Goal: Information Seeking & Learning: Learn about a topic

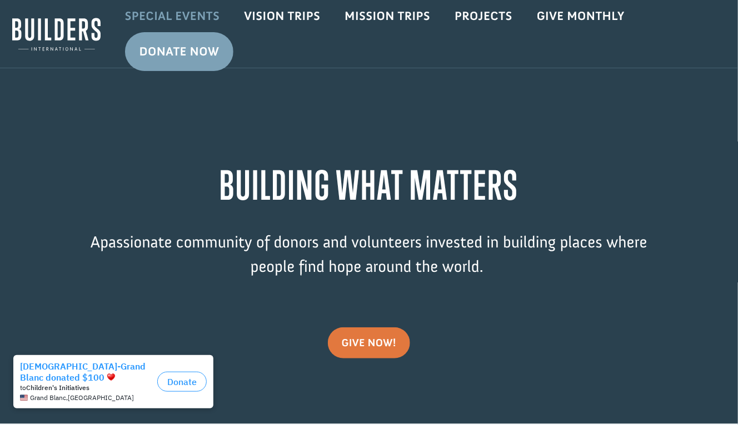
click at [182, 15] on link "Special Events" at bounding box center [172, 16] width 119 height 32
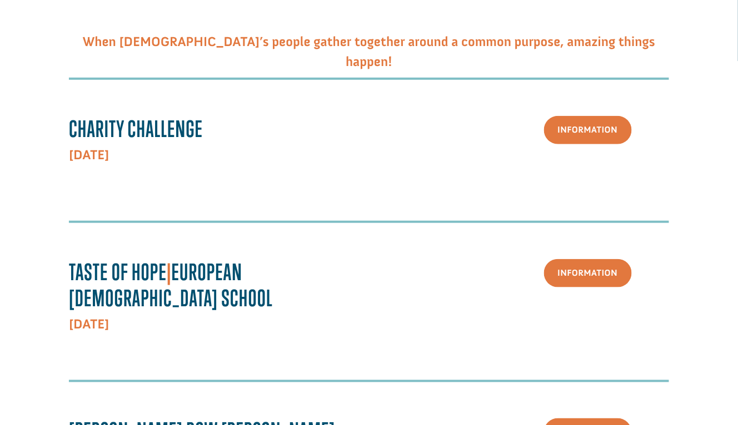
scroll to position [333, 0]
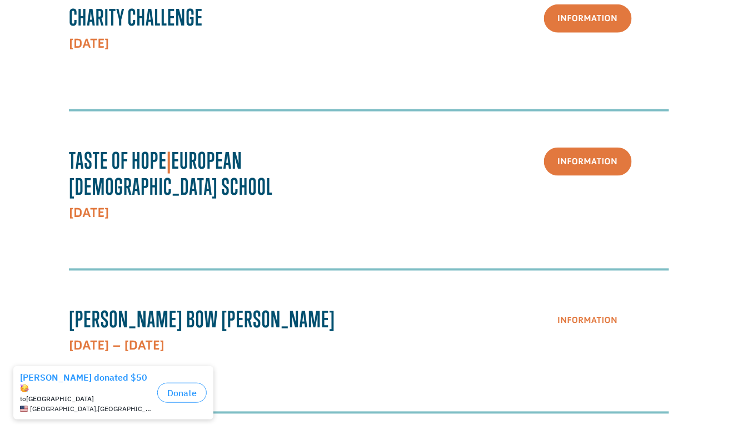
click at [594, 307] on link "Information" at bounding box center [588, 321] width 88 height 28
click at [582, 307] on link "Information" at bounding box center [588, 321] width 88 height 28
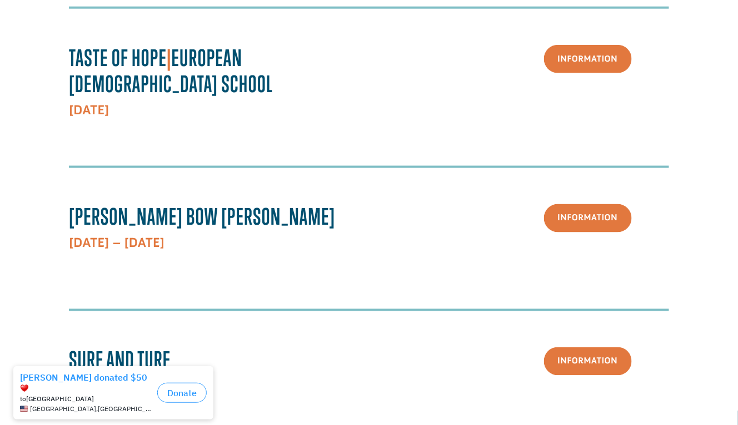
scroll to position [499, 0]
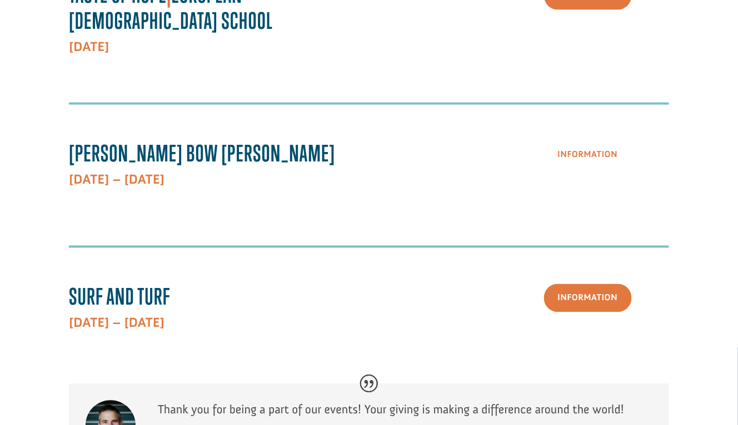
click at [580, 141] on link "Information" at bounding box center [588, 155] width 88 height 28
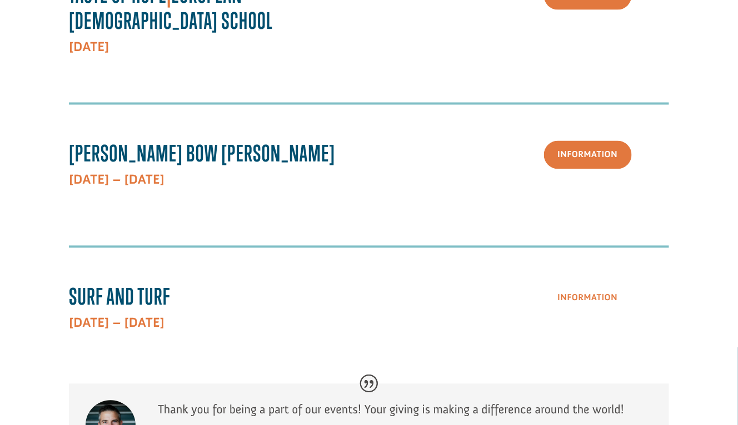
click at [576, 284] on link "Information" at bounding box center [588, 298] width 88 height 28
click at [580, 285] on link "Information" at bounding box center [588, 298] width 88 height 28
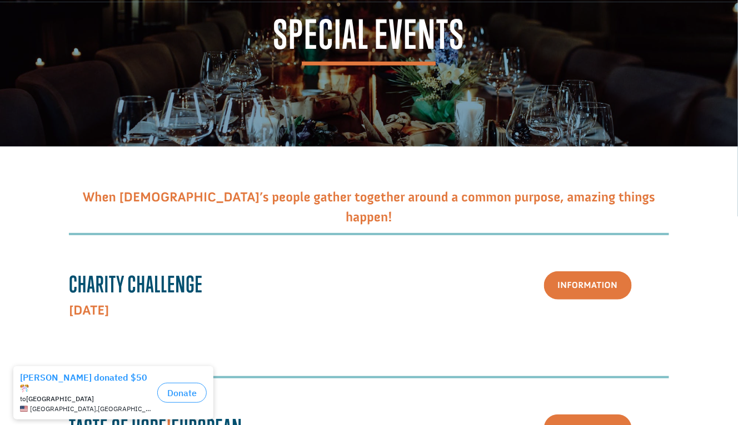
scroll to position [277, 0]
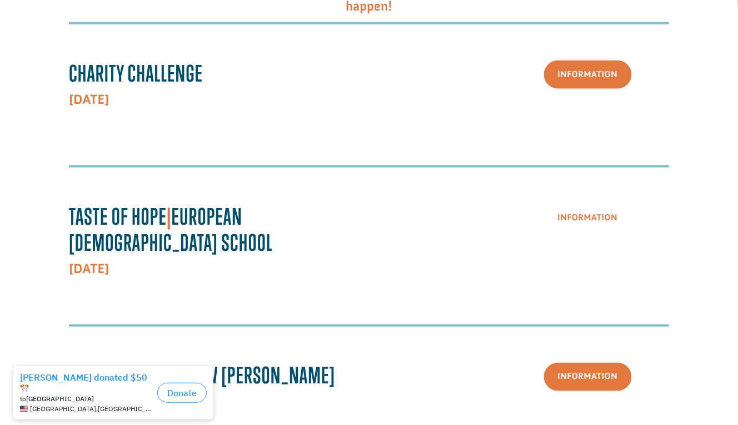
click at [598, 218] on link "Information" at bounding box center [588, 218] width 88 height 28
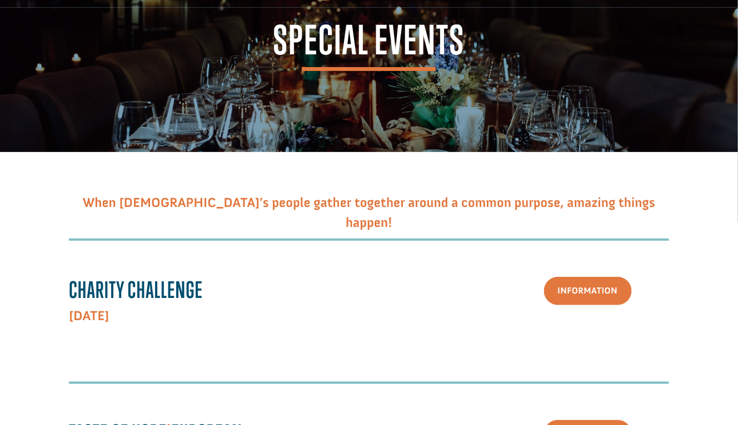
scroll to position [55, 0]
